Goal: Task Accomplishment & Management: Manage account settings

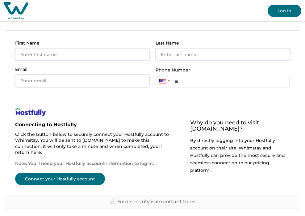
click at [269, 10] on button "Log In" at bounding box center [285, 11] width 34 height 12
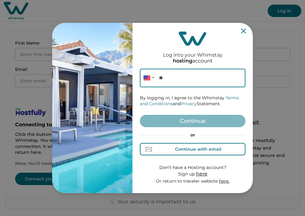
click at [180, 150] on div "Continue with email" at bounding box center [198, 148] width 46 height 5
click at [212, 66] on div "Log into your Whimstay hosting account Email By logging in, I agree to the Whim…" at bounding box center [193, 107] width 106 height 165
click at [210, 74] on input at bounding box center [193, 78] width 106 height 19
paste input "Whimstay: [EMAIL_ADDRESS][DOMAIN_NAME] Livelaughlove25"
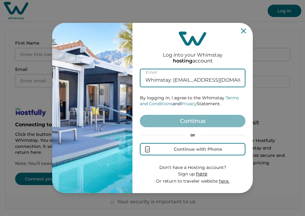
scroll to position [0, 29]
click at [205, 79] on input "Whimstay: [EMAIL_ADDRESS][DOMAIN_NAME] Livelaughlove25" at bounding box center [193, 78] width 106 height 19
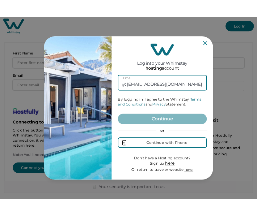
scroll to position [0, 0]
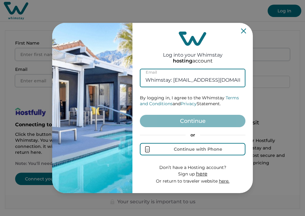
drag, startPoint x: 173, startPoint y: 82, endPoint x: 133, endPoint y: 81, distance: 40.2
click at [133, 81] on div "Log into your Whimstay hosting account Whimstay: [EMAIL_ADDRESS][DOMAIN_NAME] E…" at bounding box center [193, 108] width 121 height 170
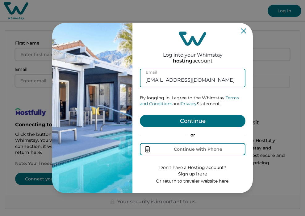
type input "[EMAIL_ADDRESS][DOMAIN_NAME]"
click at [165, 121] on button "Continue" at bounding box center [193, 121] width 106 height 12
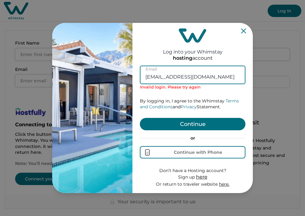
click at [148, 77] on input "[EMAIL_ADDRESS][DOMAIN_NAME]" at bounding box center [193, 75] width 106 height 19
click at [212, 78] on input "[EMAIL_ADDRESS][DOMAIN_NAME]" at bounding box center [193, 75] width 106 height 19
click at [154, 78] on input "[EMAIL_ADDRESS][DOMAIN_NAME]" at bounding box center [193, 75] width 106 height 19
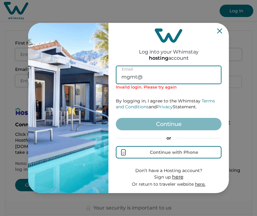
click at [148, 78] on input "mgmt@" at bounding box center [169, 75] width 106 height 19
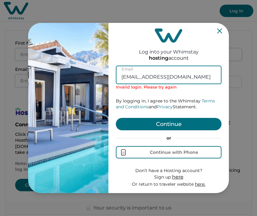
type input "[EMAIL_ADDRESS][DOMAIN_NAME]"
click at [150, 121] on button "Continue" at bounding box center [169, 124] width 106 height 12
